Goal: Contribute content: Add original content to the website for others to see

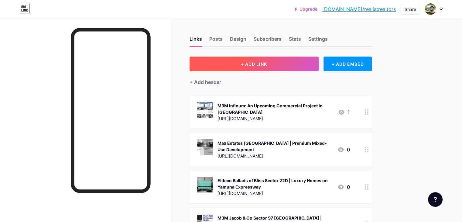
click at [267, 65] on span "+ ADD LINK" at bounding box center [254, 63] width 26 height 5
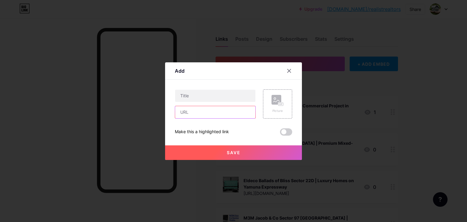
click at [204, 109] on input "text" at bounding box center [215, 112] width 80 height 12
paste input "[URL][DOMAIN_NAME]"
type input "[URL][DOMAIN_NAME]"
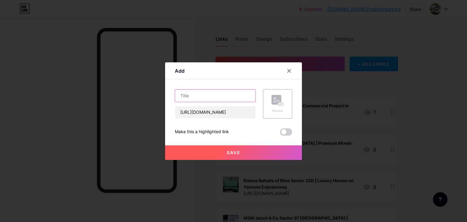
click at [219, 100] on input "text" at bounding box center [215, 96] width 80 height 12
paste input "Sobha Sector 44 [GEOGRAPHIC_DATA] | New Launch 1/2/3 BHK Residences"
type input "Sobha Sector 44 [GEOGRAPHIC_DATA] | New Launch 1/2/3 BHK Residences"
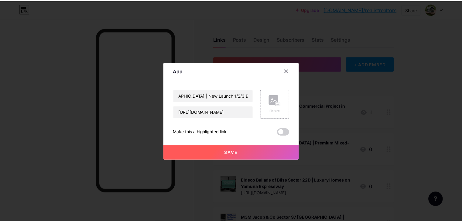
scroll to position [0, 0]
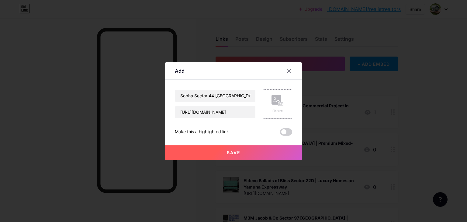
click at [270, 100] on div "Picture" at bounding box center [277, 103] width 29 height 29
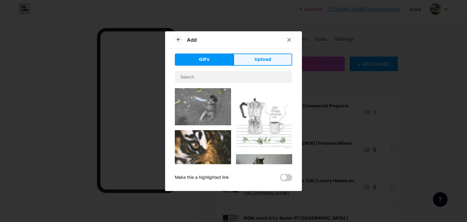
click at [247, 61] on button "Upload" at bounding box center [262, 59] width 59 height 12
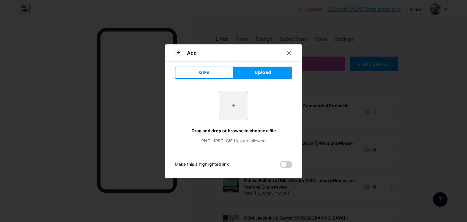
click at [228, 106] on input "file" at bounding box center [233, 105] width 29 height 29
type input "C:\fakepath\3.jpg"
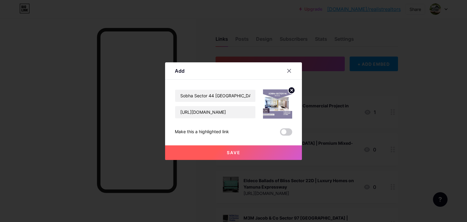
click at [235, 153] on span "Save" at bounding box center [234, 152] width 14 height 5
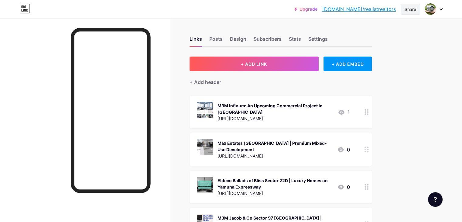
click at [415, 11] on div "Share" at bounding box center [411, 9] width 12 height 6
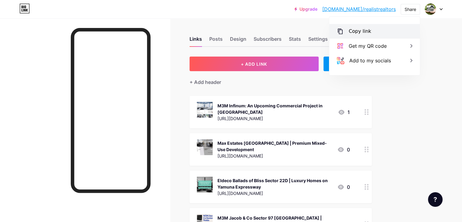
click at [378, 34] on div "Copy link" at bounding box center [374, 31] width 91 height 15
